Goal: Transaction & Acquisition: Book appointment/travel/reservation

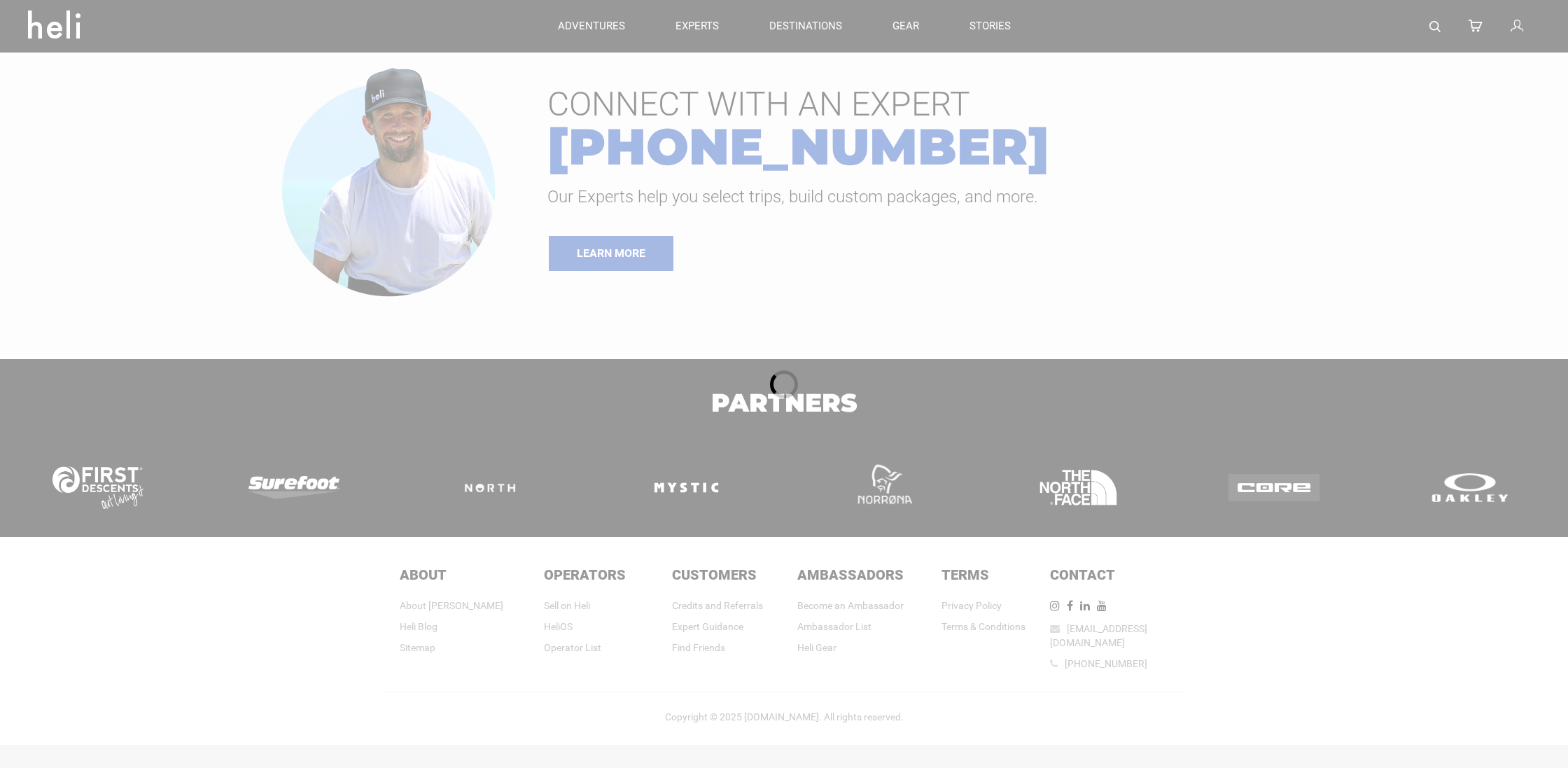
type input "Heli Skiing"
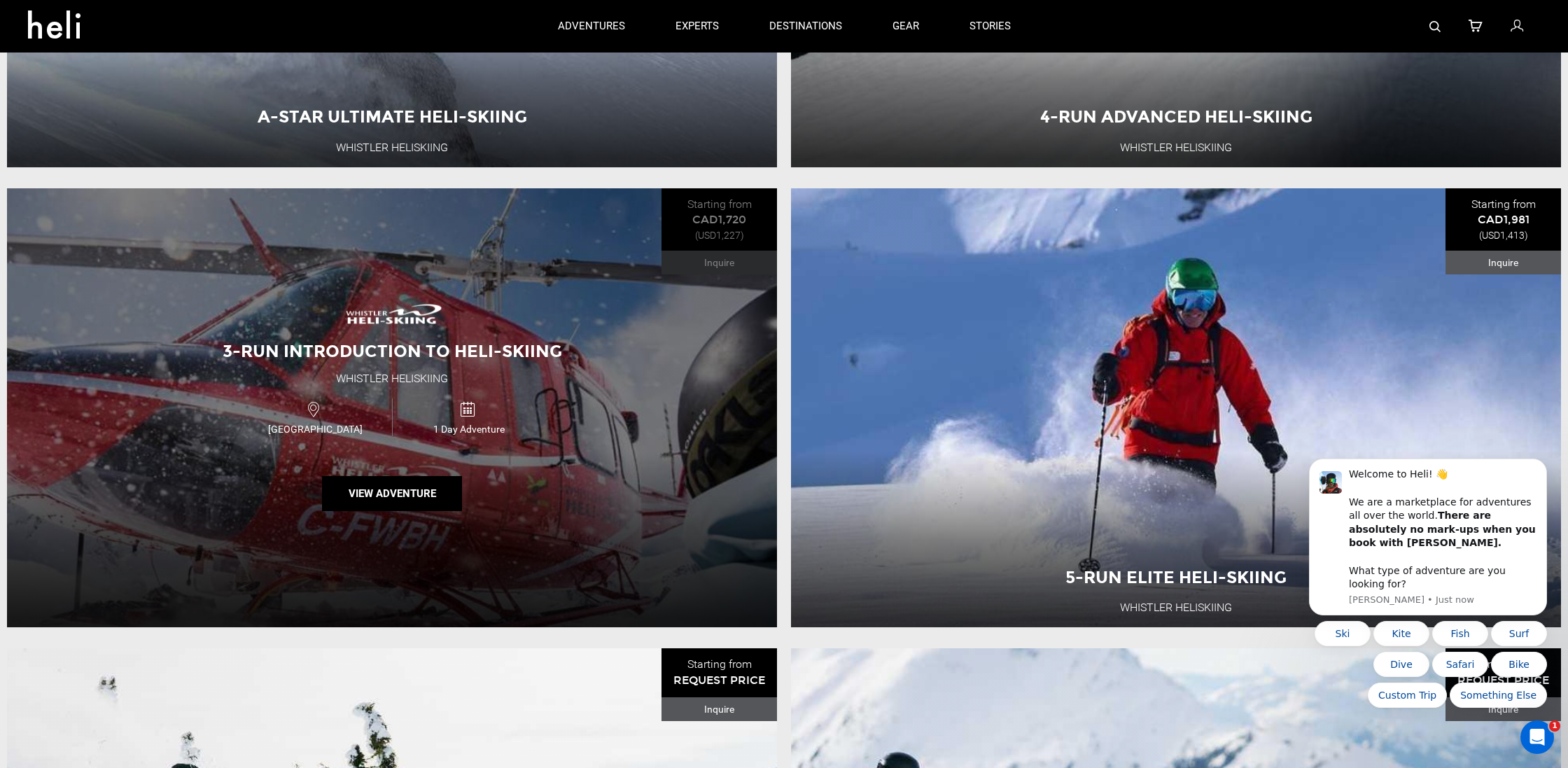
scroll to position [505, 0]
click at [489, 426] on span "1 Day Adventure" at bounding box center [469, 430] width 153 height 14
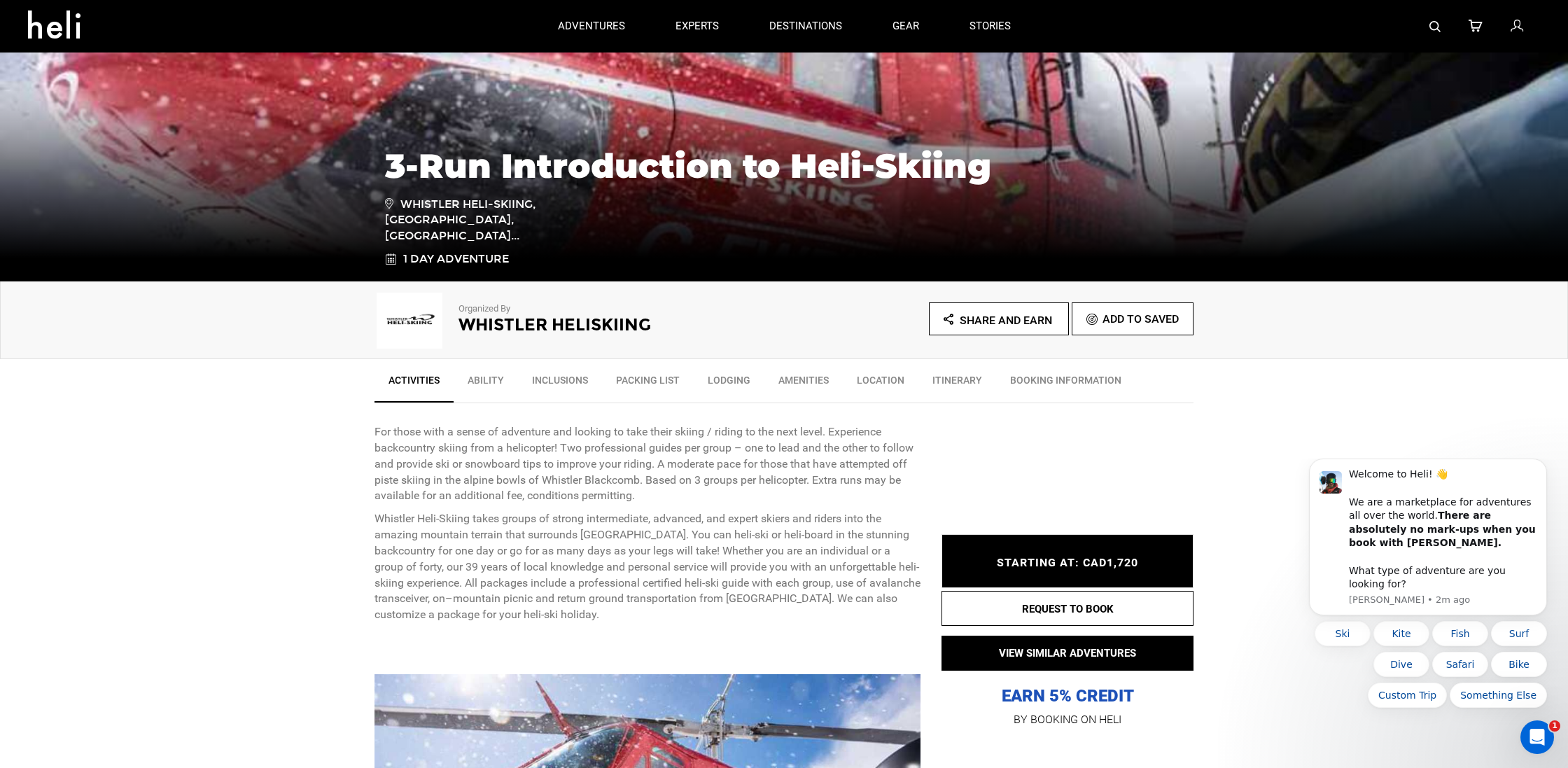
scroll to position [189, 0]
click at [500, 379] on link "Ability" at bounding box center [485, 384] width 64 height 35
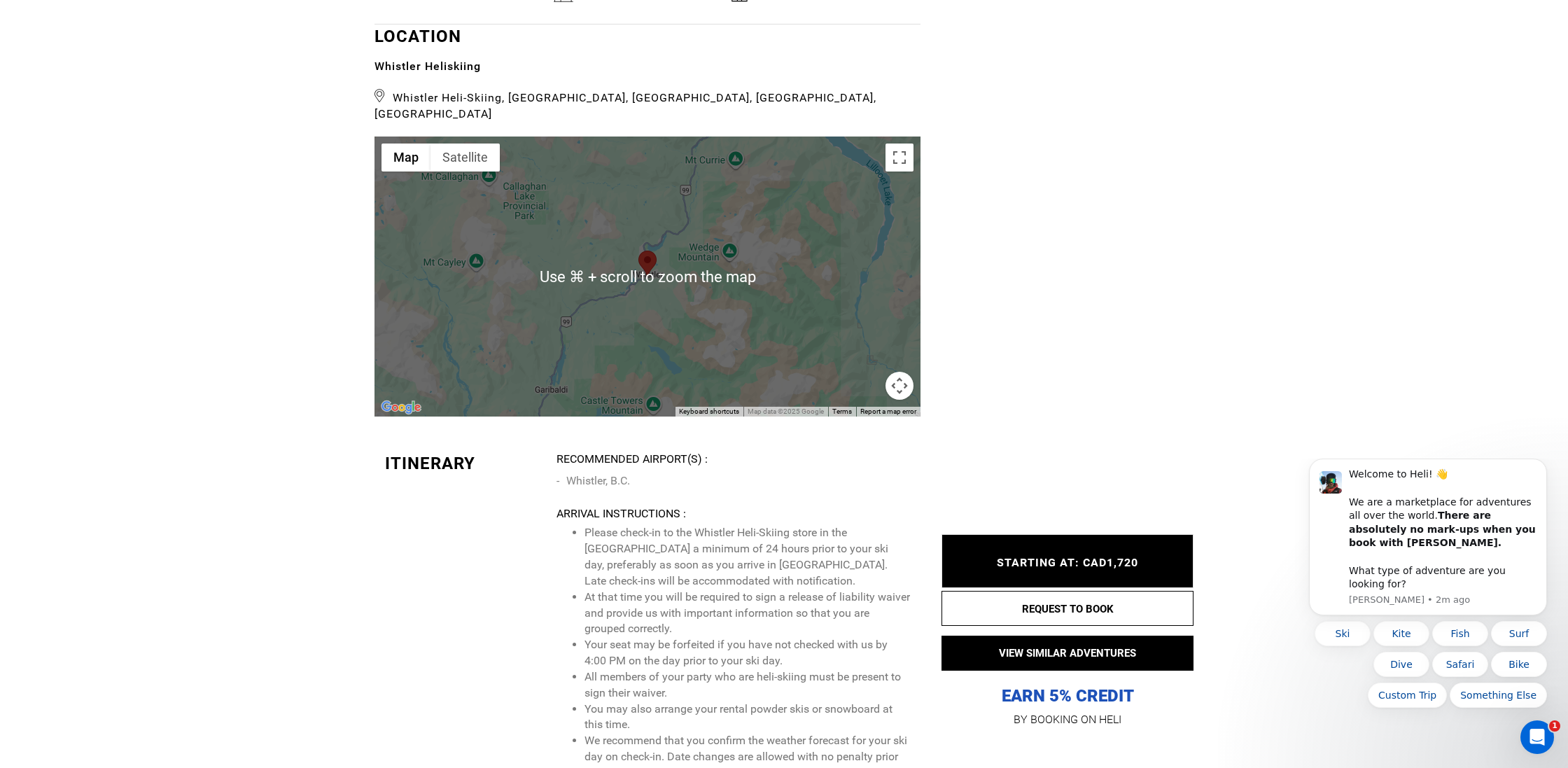
scroll to position [2242, 0]
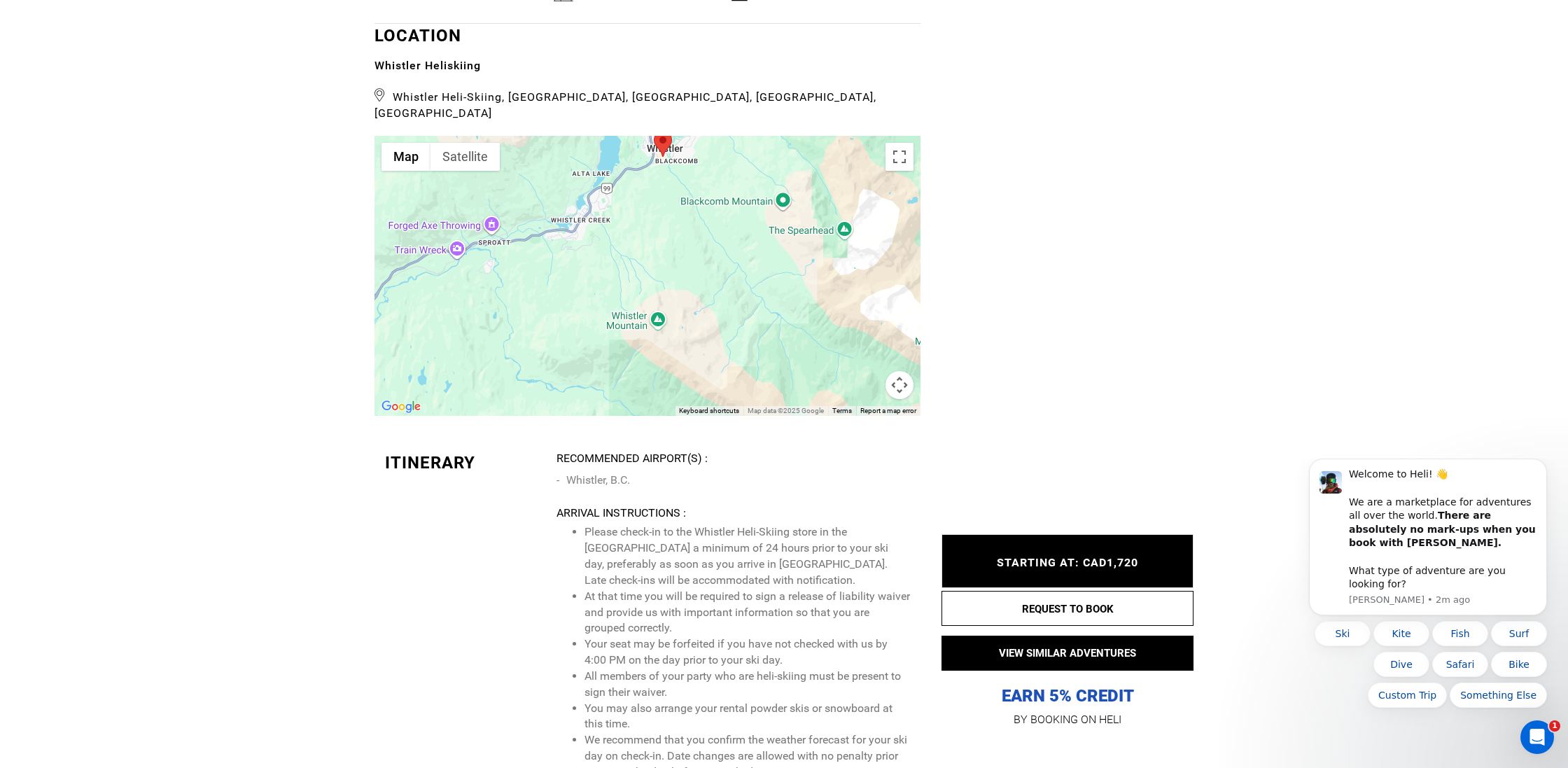
drag, startPoint x: 631, startPoint y: 273, endPoint x: 631, endPoint y: 343, distance: 70.0
click at [631, 343] on div at bounding box center [647, 275] width 546 height 280
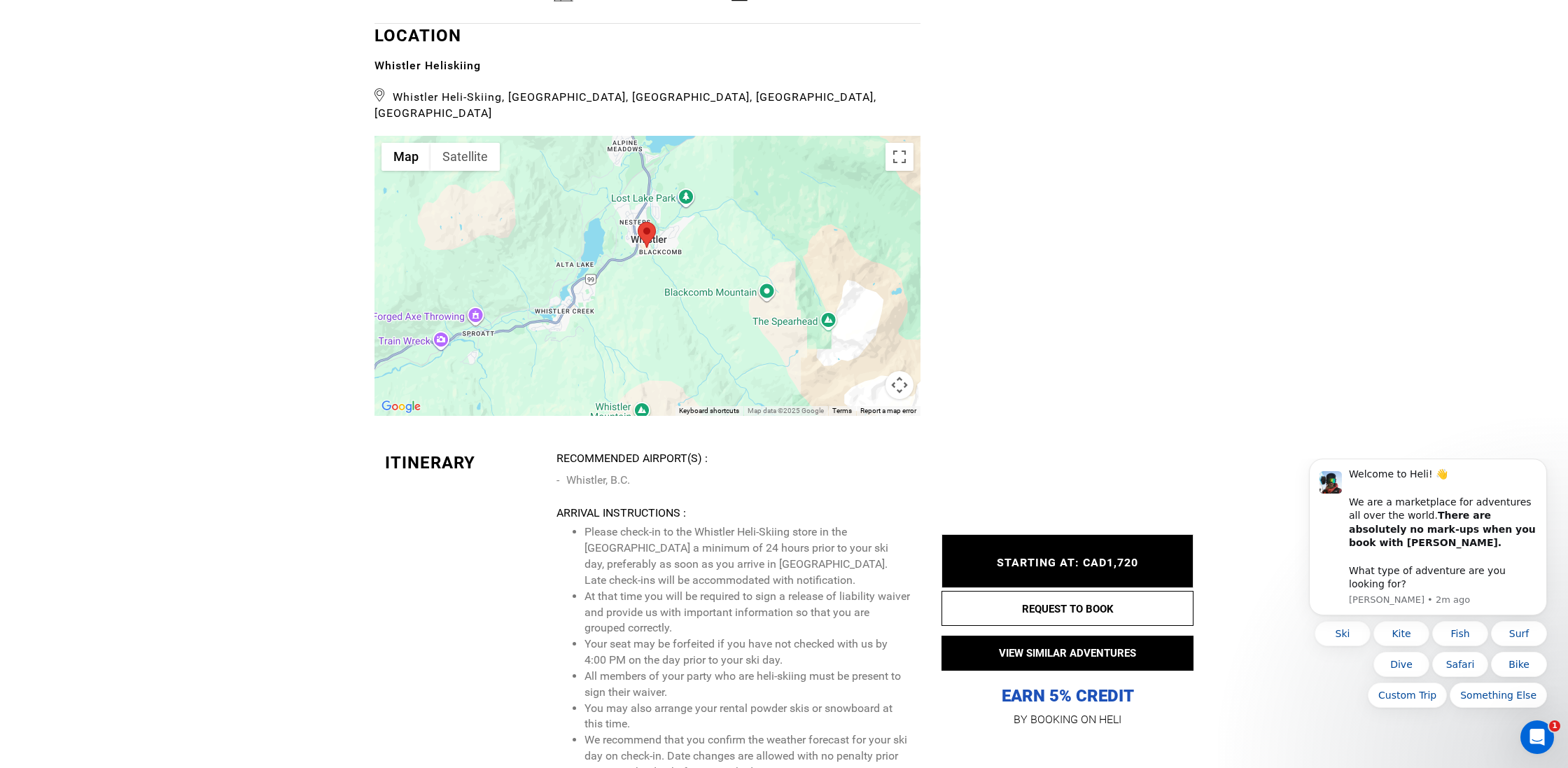
drag, startPoint x: 690, startPoint y: 151, endPoint x: 673, endPoint y: 236, distance: 86.7
click at [675, 237] on div at bounding box center [647, 275] width 546 height 280
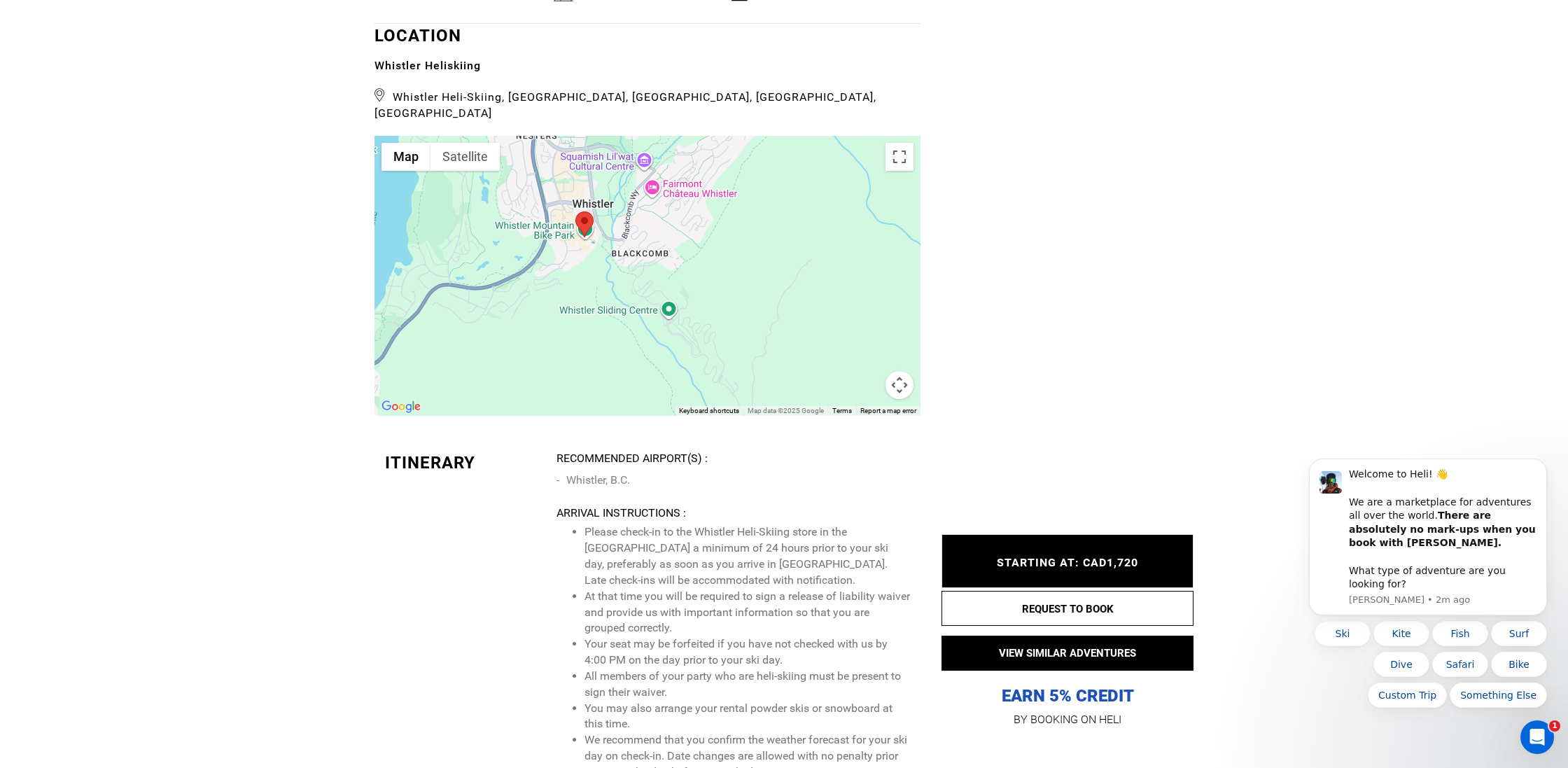
drag, startPoint x: 645, startPoint y: 195, endPoint x: 676, endPoint y: 279, distance: 89.5
click at [676, 280] on div at bounding box center [647, 275] width 546 height 280
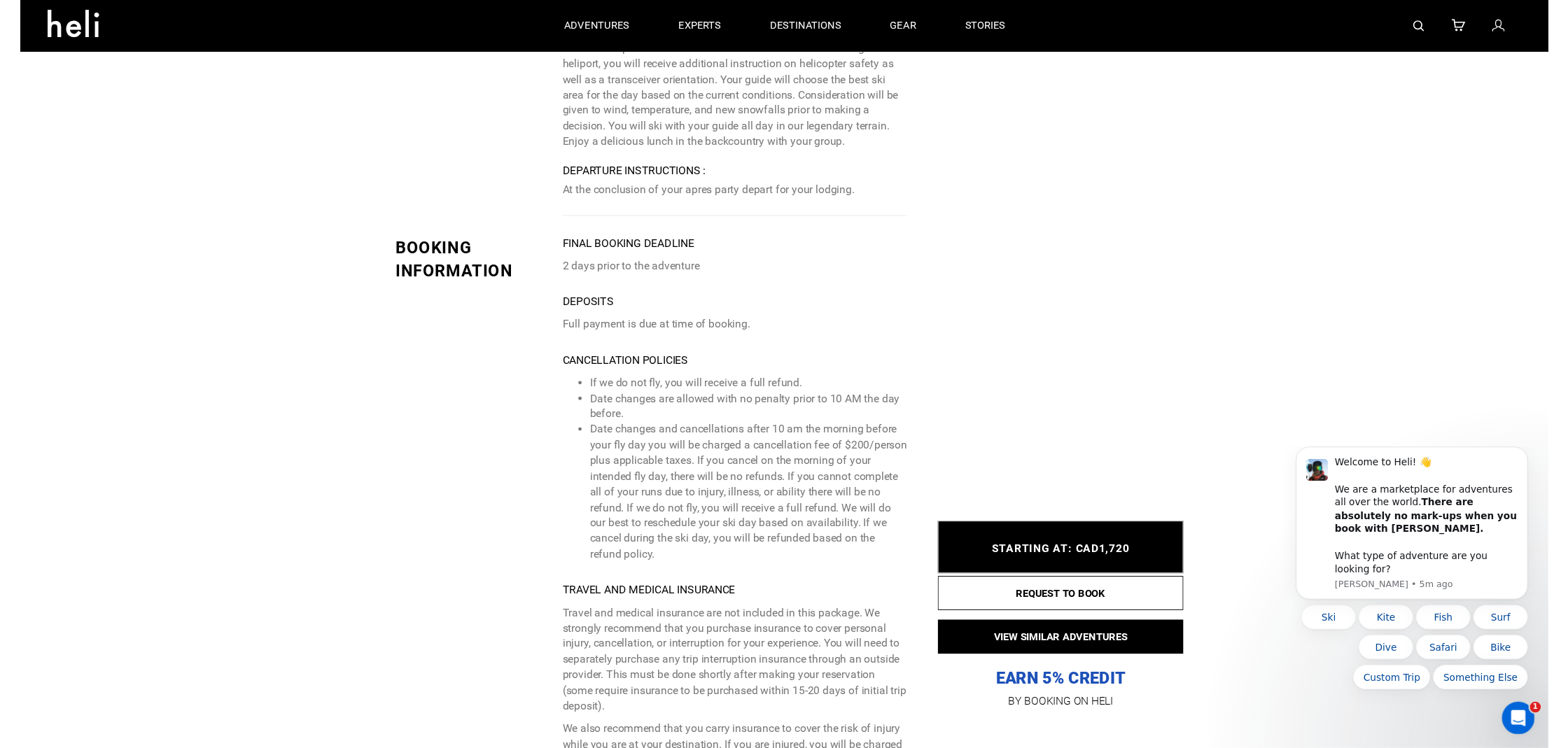
scroll to position [3188, 0]
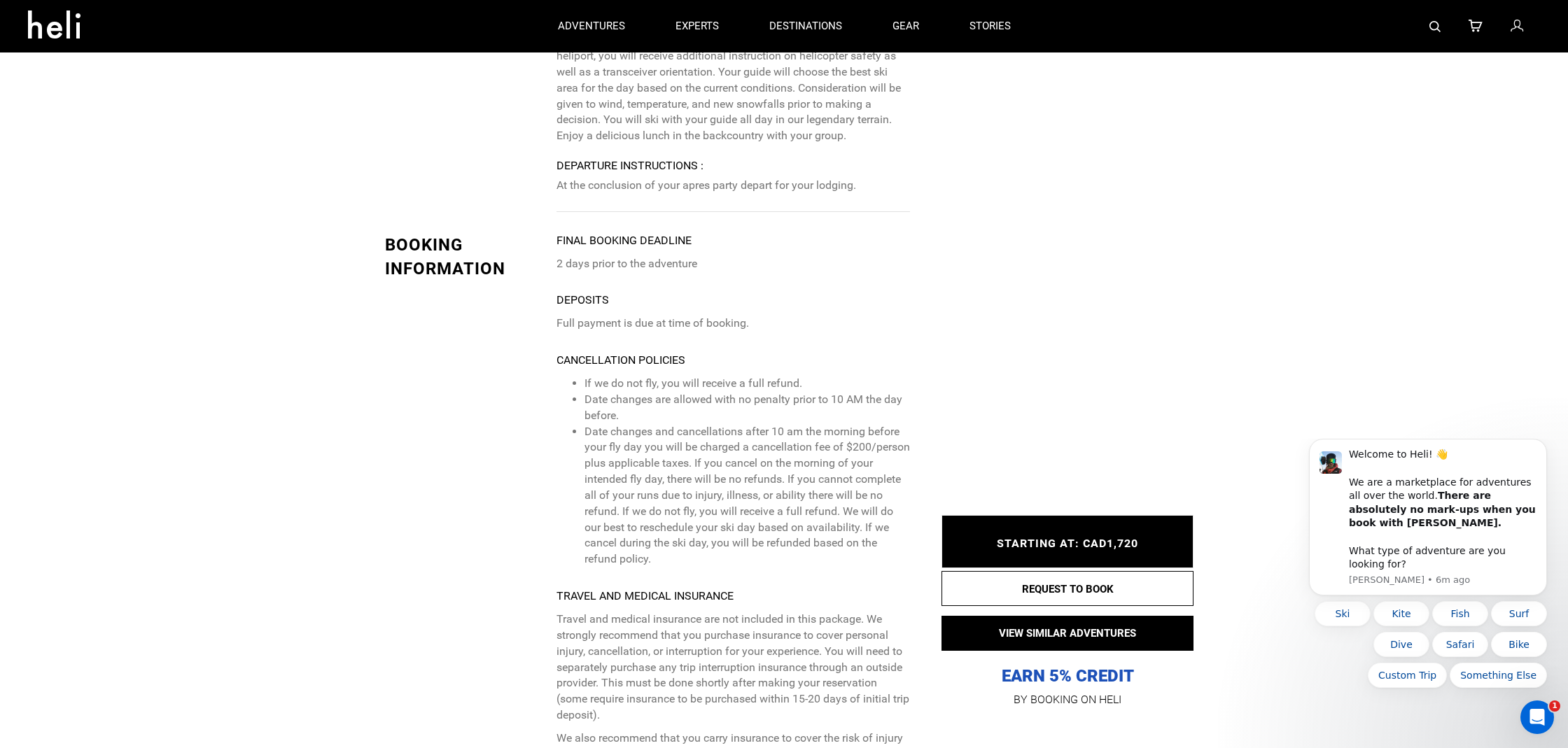
type input "Heli Skiing"
